Goal: Task Accomplishment & Management: Use online tool/utility

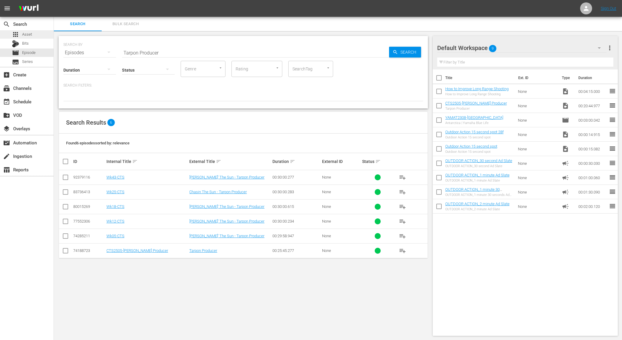
click at [28, 33] on span "Asset" at bounding box center [27, 34] width 10 height 6
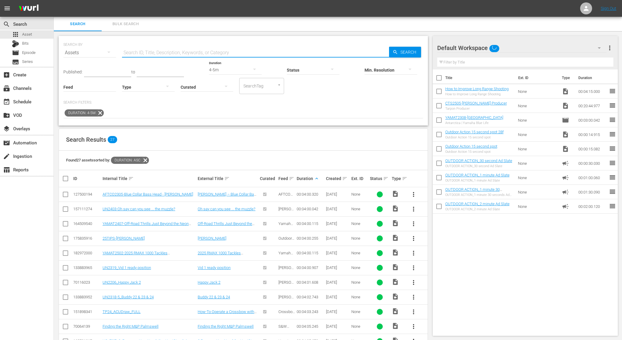
click at [151, 48] on input "text" at bounding box center [255, 52] width 267 height 14
paste input "2024 Big Bass Bash | [US_STATE][GEOGRAPHIC_DATA] - Part 1"
type input "2024 Big Bass Bash | [US_STATE][GEOGRAPHIC_DATA] - Part 1"
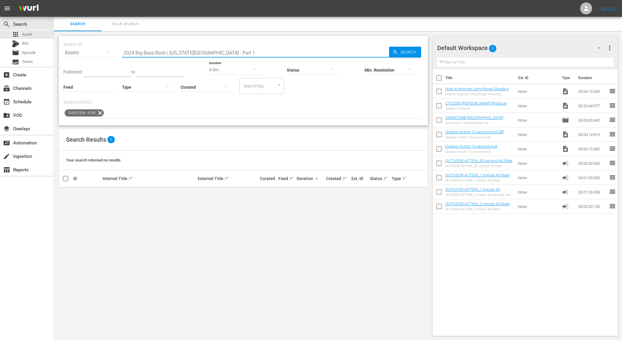
click at [101, 112] on icon at bounding box center [100, 113] width 8 height 8
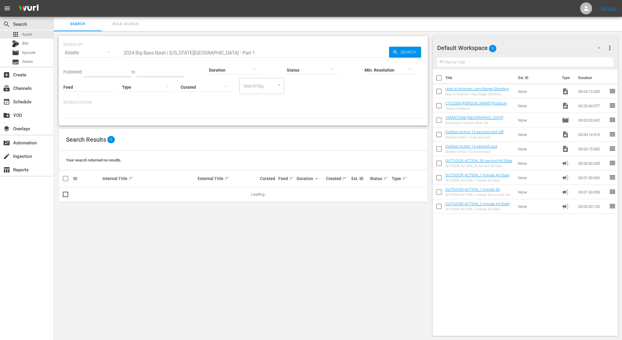
click at [226, 46] on input "2024 Big Bass Bash | [US_STATE][GEOGRAPHIC_DATA] - Part 1" at bounding box center [255, 52] width 267 height 14
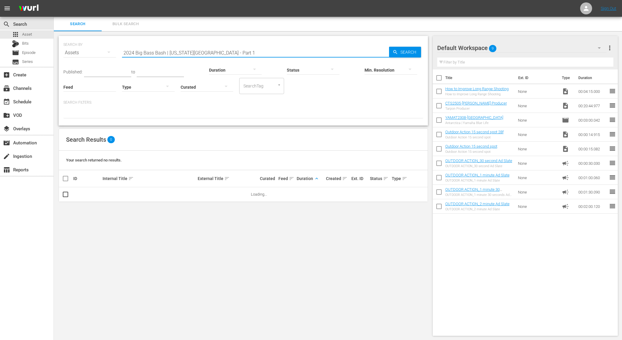
click at [226, 46] on input "2024 Big Bass Bash | [US_STATE][GEOGRAPHIC_DATA] - Part 1" at bounding box center [255, 52] width 267 height 14
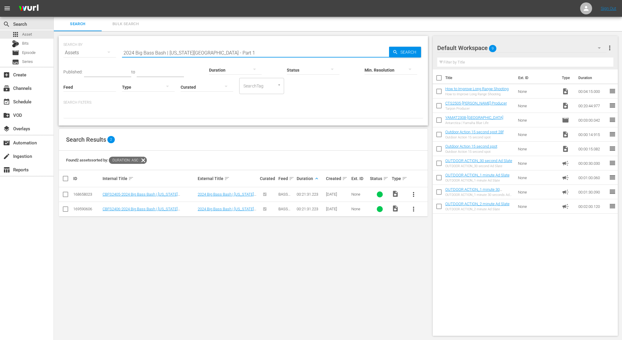
click at [438, 88] on input "checkbox" at bounding box center [439, 92] width 13 height 13
checkbox input "true"
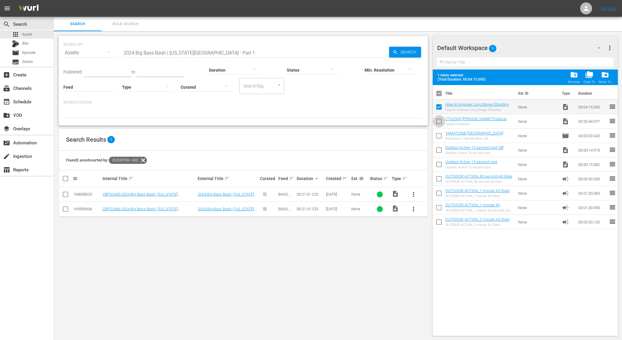
click at [442, 128] on input "checkbox" at bounding box center [439, 122] width 13 height 13
checkbox input "true"
click at [577, 75] on span "folder_delete" at bounding box center [574, 75] width 8 height 8
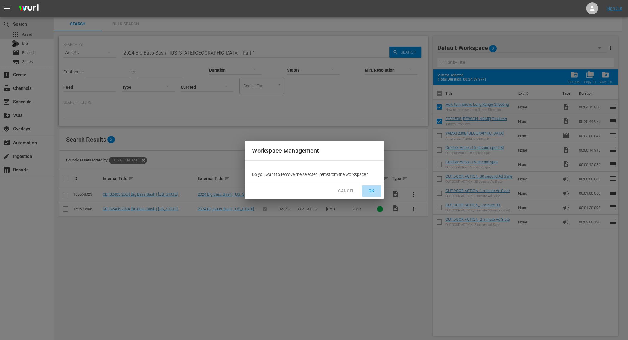
click at [372, 193] on span "OK" at bounding box center [372, 190] width 10 height 7
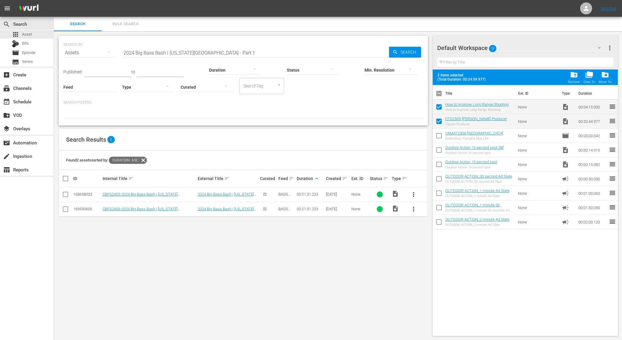
checkbox input "false"
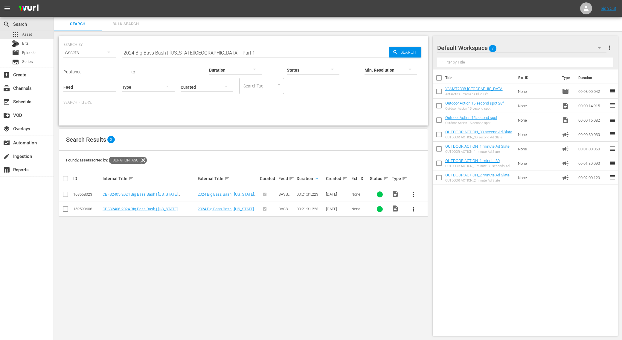
click at [417, 193] on button "more_vert" at bounding box center [414, 194] width 14 height 14
click at [431, 212] on div "Workspace" at bounding box center [446, 210] width 41 height 14
click at [202, 50] on input "2024 Big Bass Bash | [US_STATE][GEOGRAPHIC_DATA] - Part 1" at bounding box center [255, 52] width 267 height 14
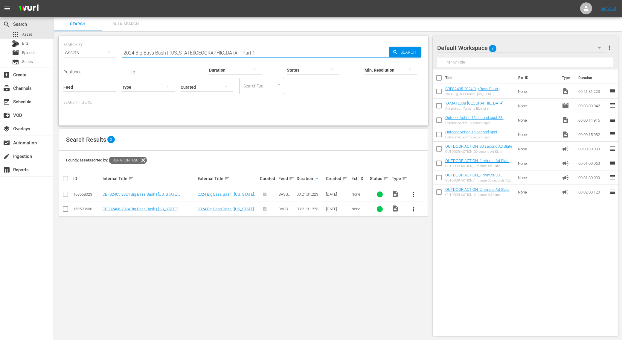
click at [202, 50] on input "2024 Big Bass Bash | [US_STATE][GEOGRAPHIC_DATA] - Part 1" at bounding box center [255, 52] width 267 height 14
click at [247, 69] on button "button" at bounding box center [254, 69] width 14 height 14
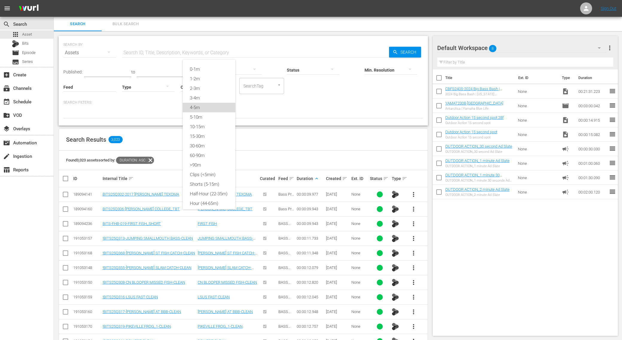
click at [207, 106] on div "4-5m" at bounding box center [209, 108] width 53 height 10
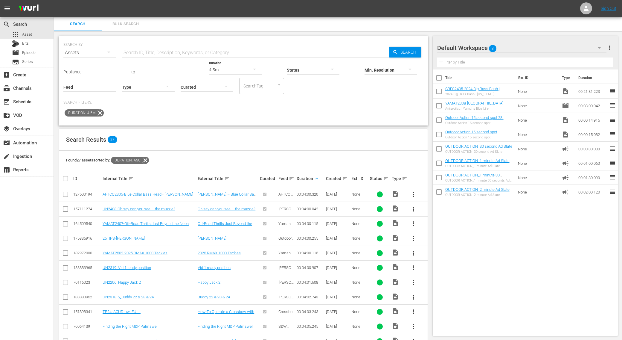
scroll to position [163, 0]
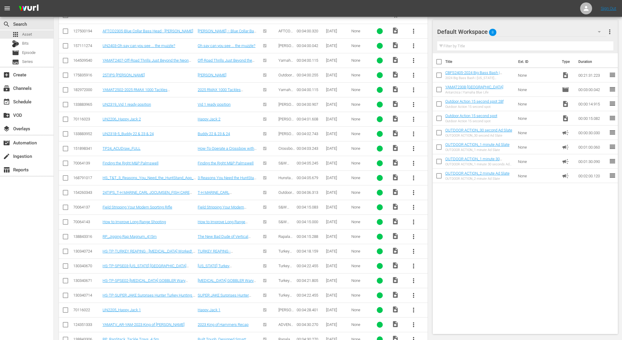
click at [410, 307] on span "more_vert" at bounding box center [413, 309] width 7 height 7
click at [440, 270] on div "Workspace" at bounding box center [446, 276] width 41 height 14
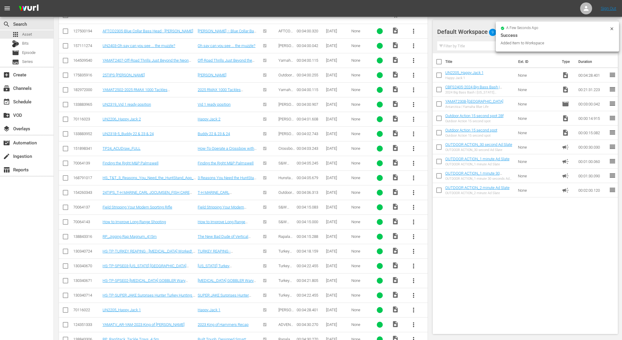
click at [437, 91] on input "checkbox" at bounding box center [439, 90] width 13 height 13
checkbox input "true"
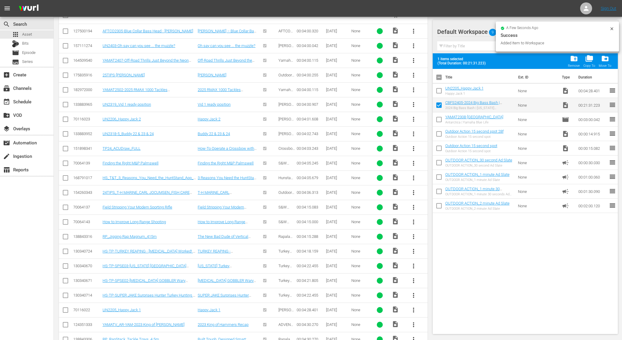
click at [437, 91] on input "checkbox" at bounding box center [439, 92] width 13 height 13
checkbox input "true"
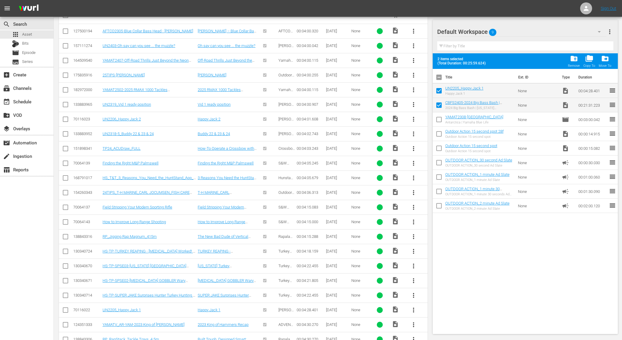
scroll to position [0, 0]
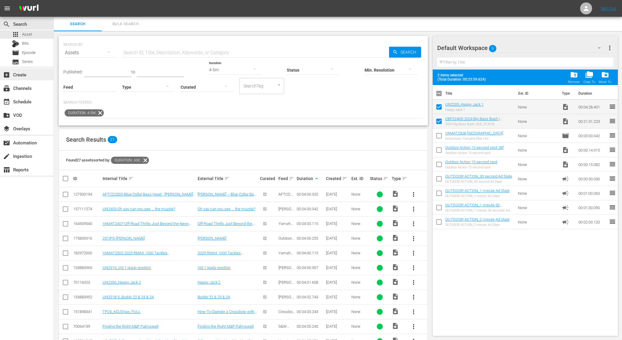
click at [22, 72] on div "add_box Create" at bounding box center [17, 73] width 34 height 5
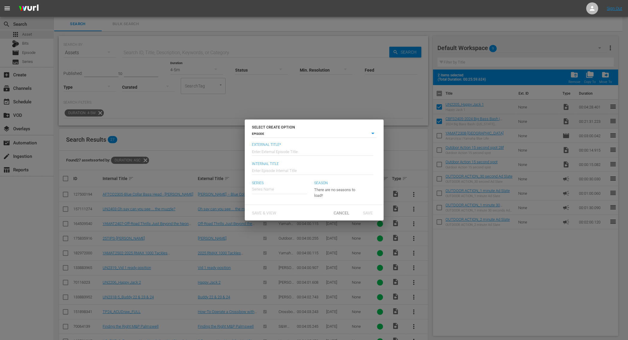
click at [308, 149] on input "text" at bounding box center [312, 151] width 121 height 14
type input "W"
paste input "2024 Big Bass Bash | [US_STATE][GEOGRAPHIC_DATA] - Part 1"
type input "Collegiate Bass Fishing - 2024 Big Bass Bash | [US_STATE][GEOGRAPHIC_DATA] - Pa…"
click at [260, 170] on input "Wk42-CBFS" at bounding box center [312, 170] width 121 height 14
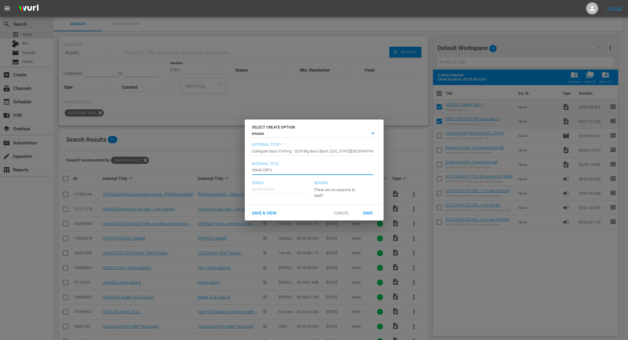
type input "Wk43-CBFS"
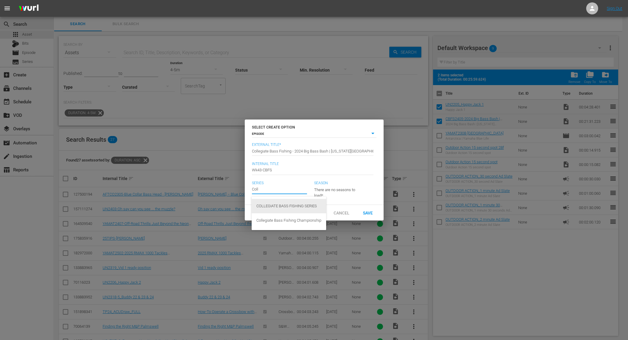
click at [310, 206] on div "COLLEGIATE BASS FISHING SERIES" at bounding box center [288, 206] width 65 height 14
type input "COLLEGIATE BASS FISHING SERIES"
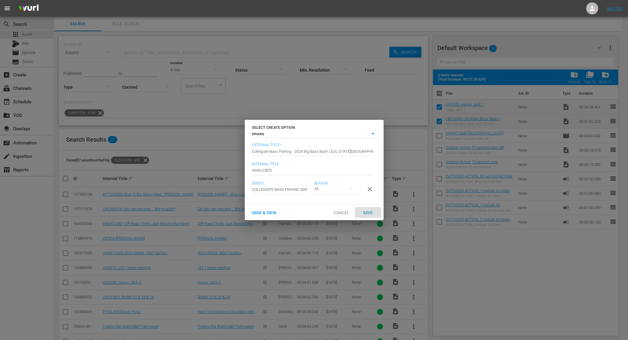
click at [368, 215] on span "Save" at bounding box center [367, 212] width 19 height 5
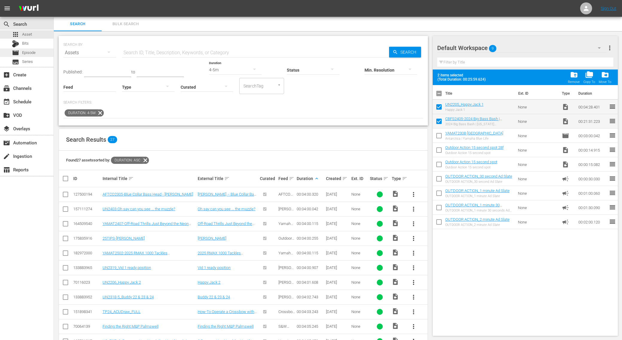
click at [43, 56] on div "movie Episode" at bounding box center [27, 52] width 54 height 8
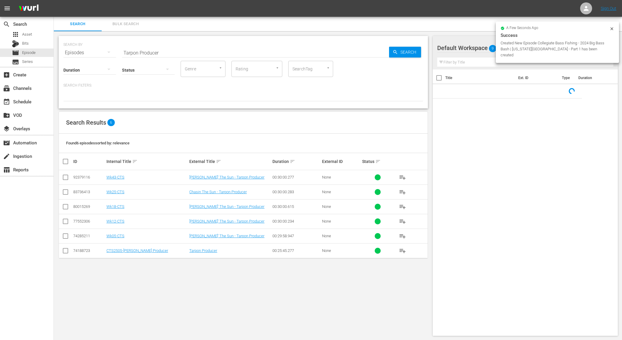
click at [166, 50] on input "Tarpon Producer" at bounding box center [255, 52] width 267 height 14
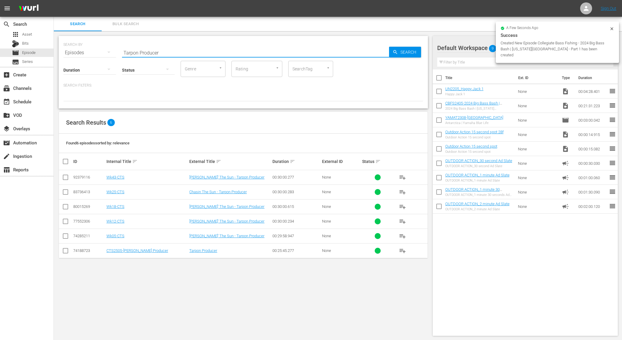
click at [166, 50] on input "Tarpon Producer" at bounding box center [255, 52] width 267 height 14
paste input "2024 Big Bass Bash | [US_STATE][GEOGRAPHIC_DATA] - Part 1"
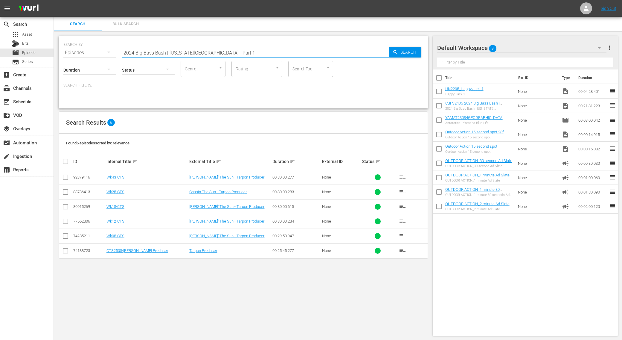
type input "2024 Big Bass Bash | [US_STATE][GEOGRAPHIC_DATA] - Part 1"
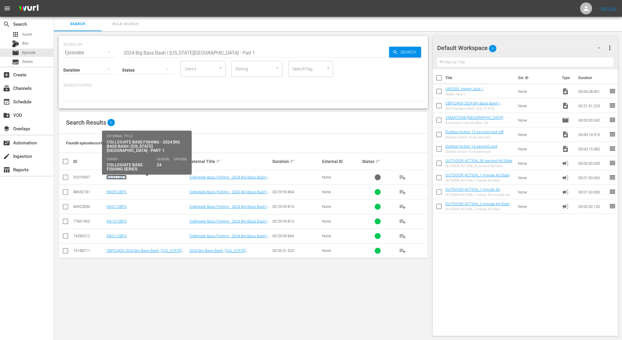
click at [118, 175] on link "Wk43-CBFS" at bounding box center [117, 177] width 20 height 4
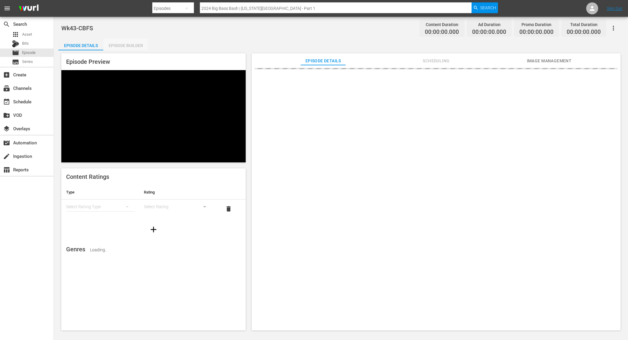
click at [127, 47] on div "Episode Builder" at bounding box center [125, 45] width 45 height 14
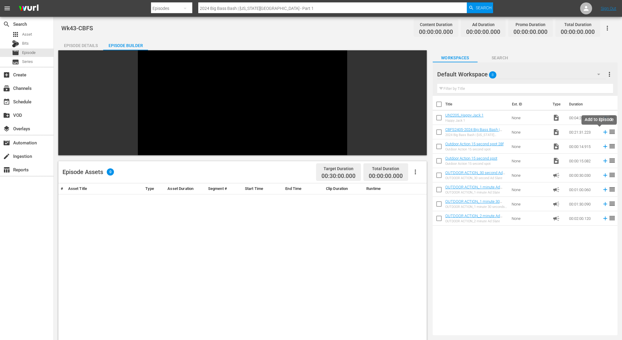
click at [604, 132] on icon at bounding box center [606, 132] width 4 height 4
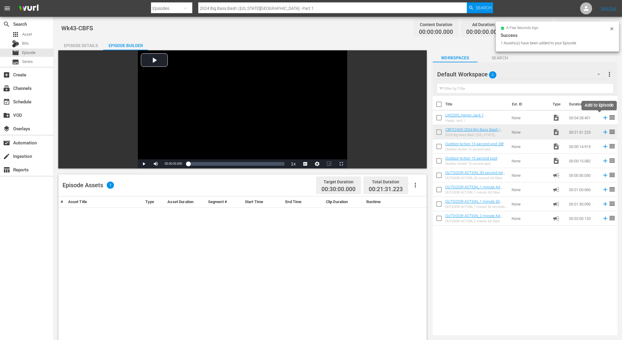
click at [602, 119] on icon at bounding box center [605, 117] width 7 height 7
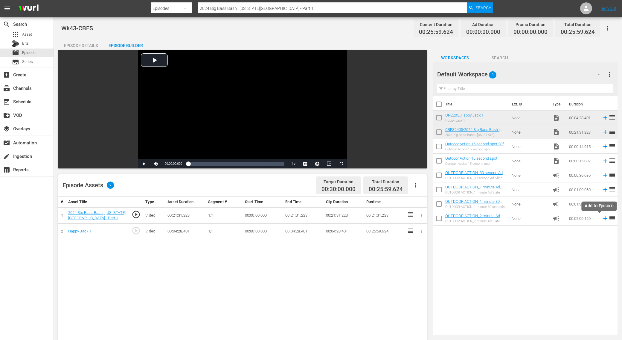
click at [602, 220] on icon at bounding box center [605, 218] width 7 height 7
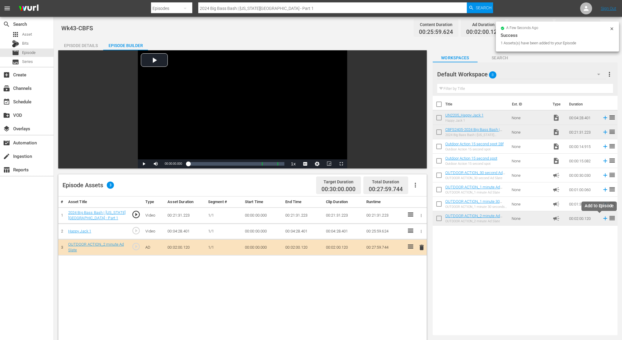
click at [602, 220] on icon at bounding box center [605, 218] width 7 height 7
